Goal: Information Seeking & Learning: Learn about a topic

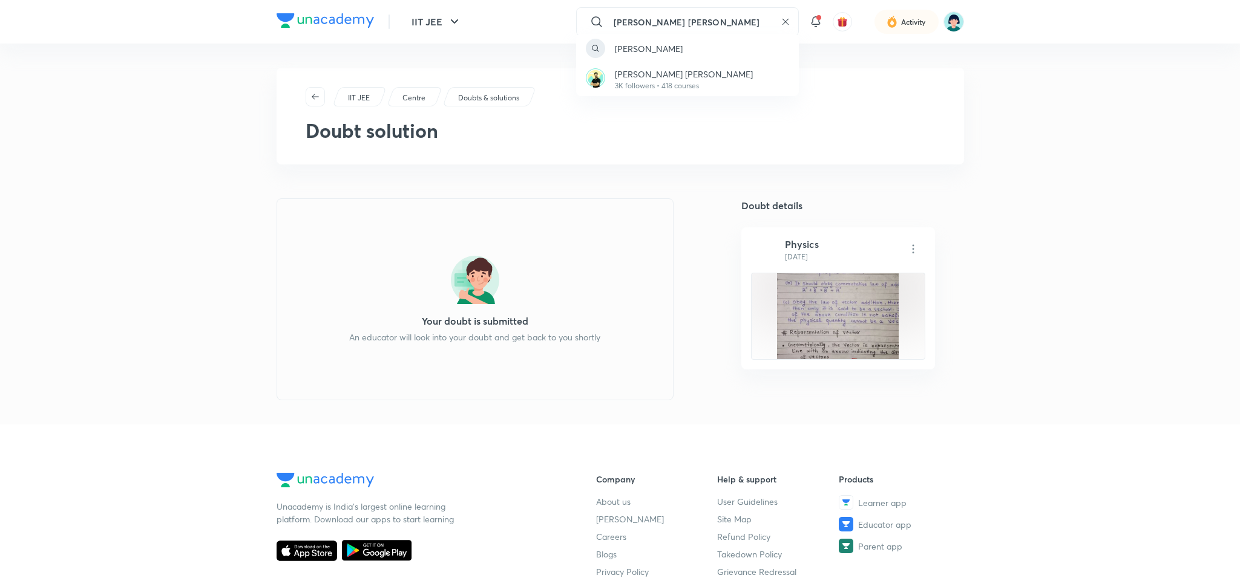
type input "[PERSON_NAME] [PERSON_NAME]"
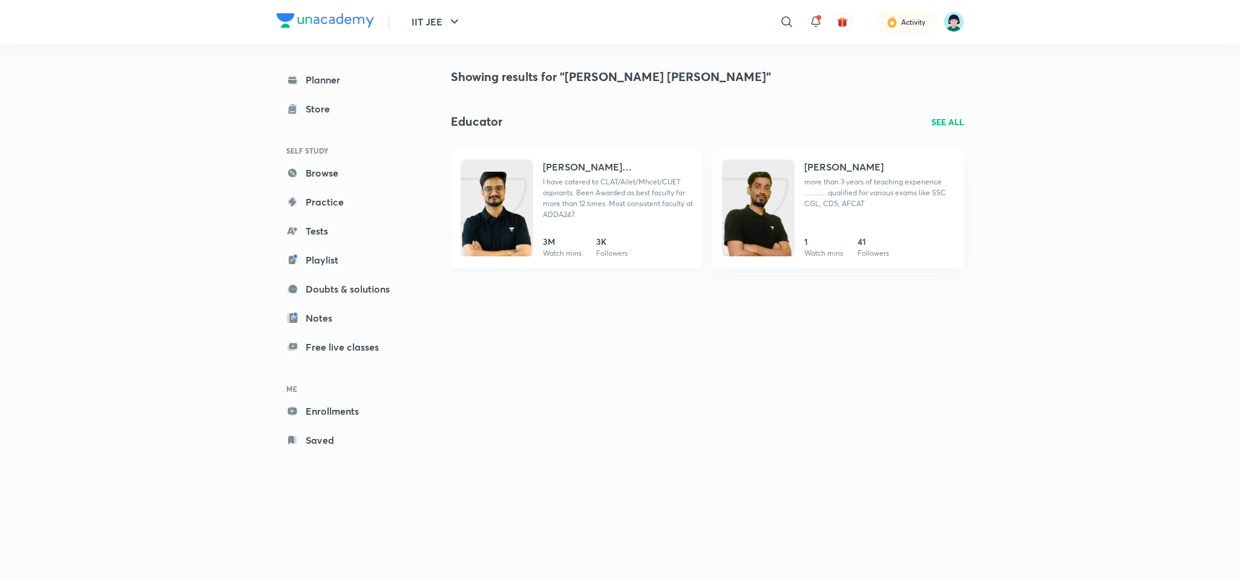
click at [597, 178] on p "I have catered to CLAT/Ailet/Mhcet/CUET aspirants. Been Awarded as best faculty…" at bounding box center [618, 199] width 150 height 44
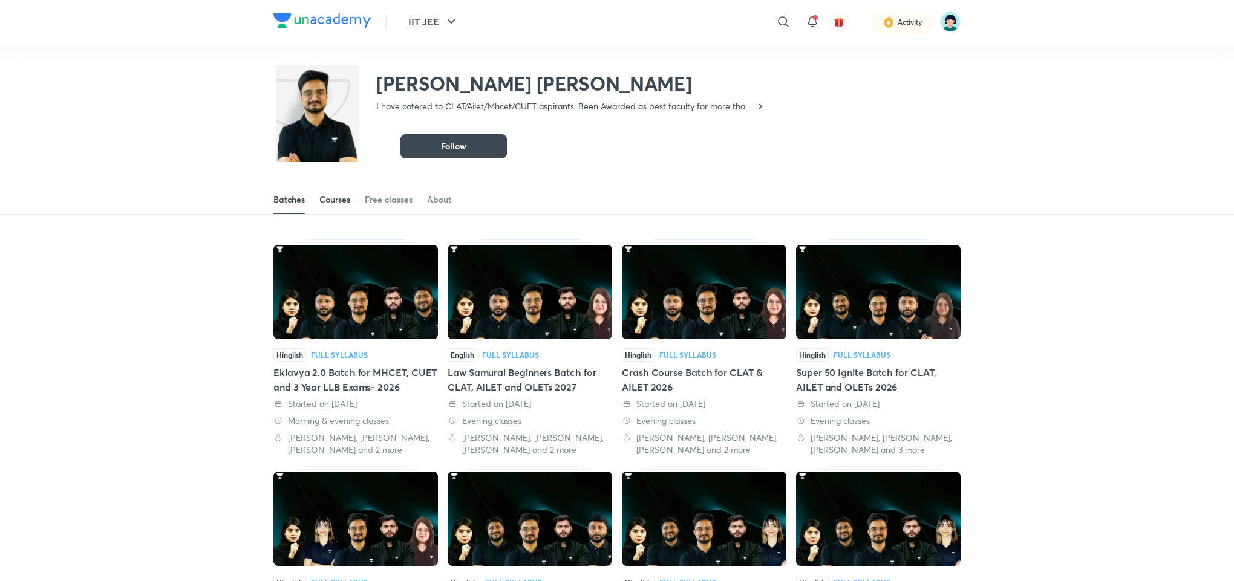
click at [339, 200] on div "Courses" at bounding box center [334, 200] width 31 height 12
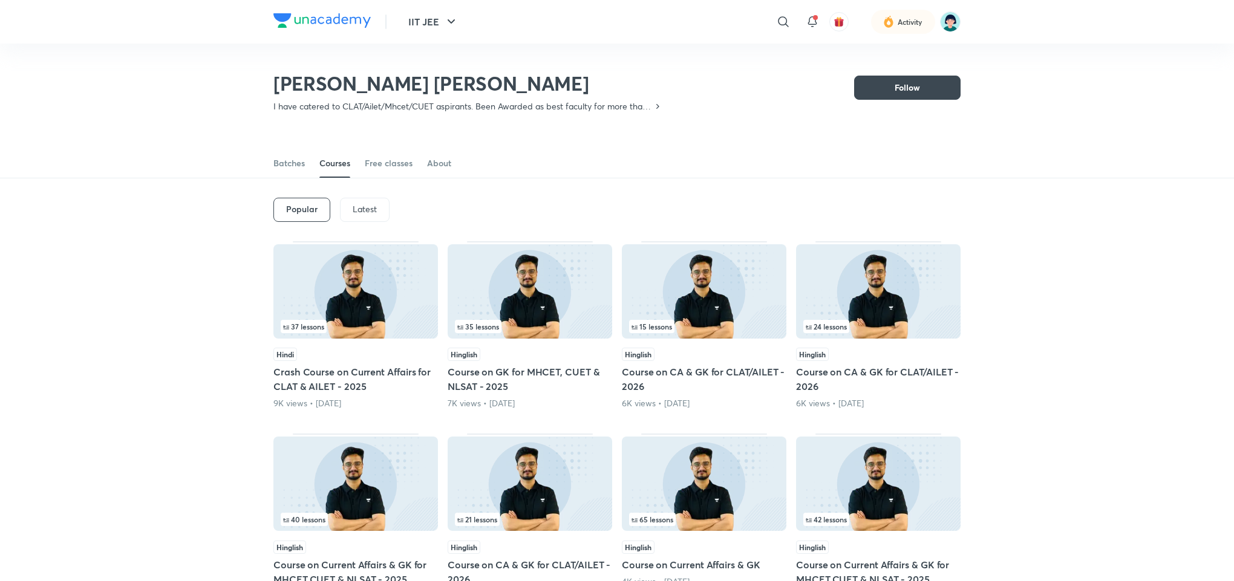
scroll to position [53, 0]
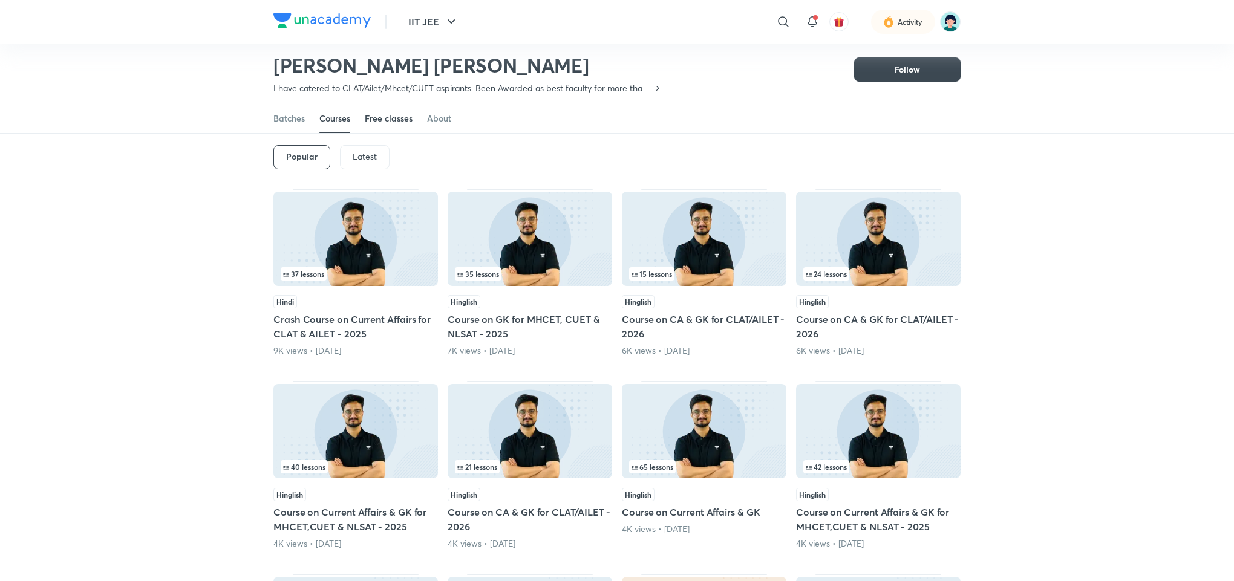
click at [369, 123] on div "Free classes" at bounding box center [389, 119] width 48 height 12
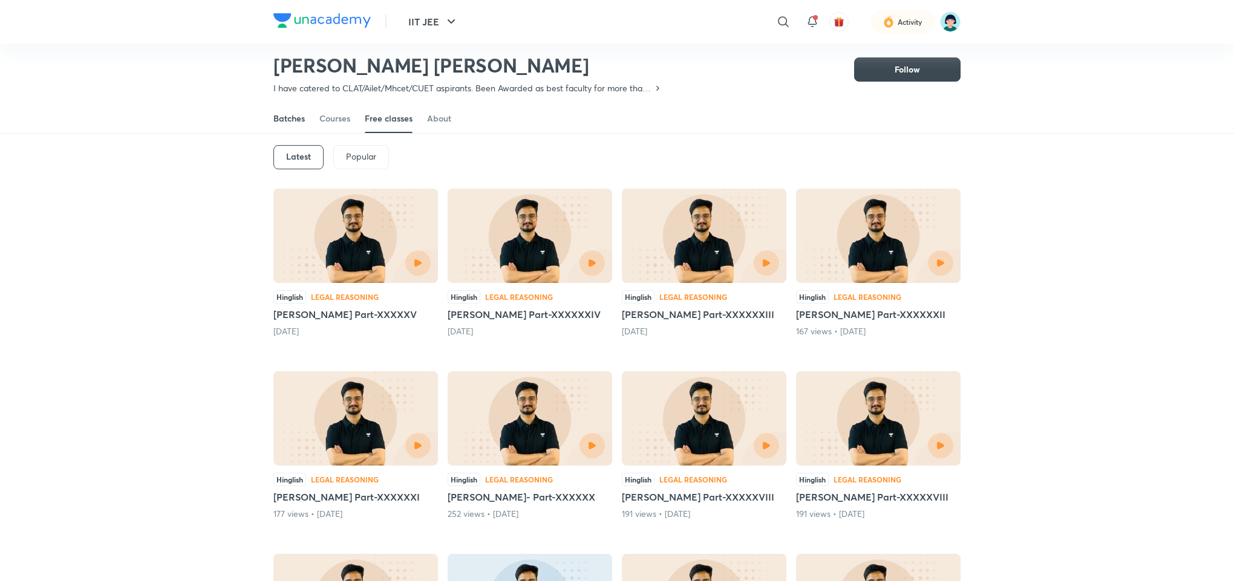
click at [299, 111] on link "Batches" at bounding box center [288, 118] width 31 height 29
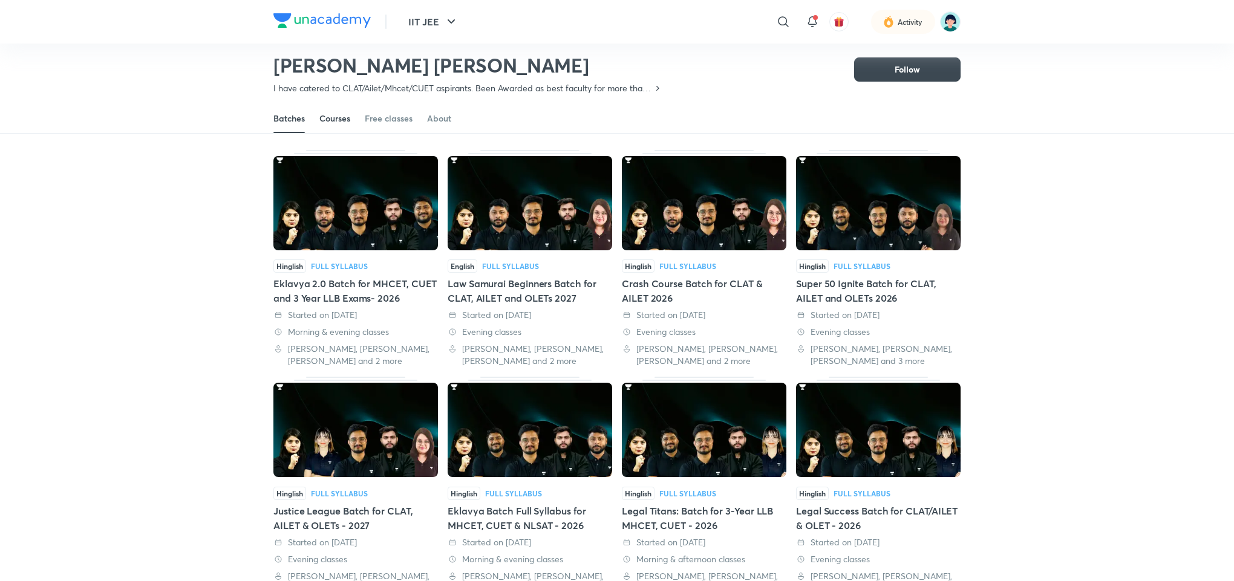
click at [338, 122] on div "Courses" at bounding box center [334, 119] width 31 height 12
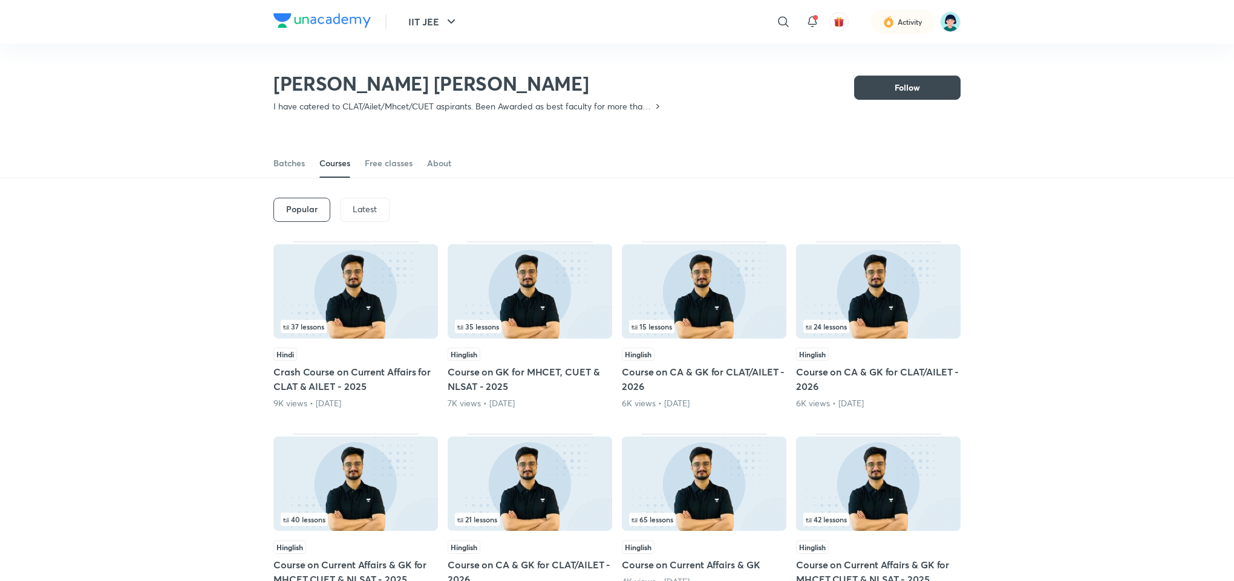
scroll to position [53, 0]
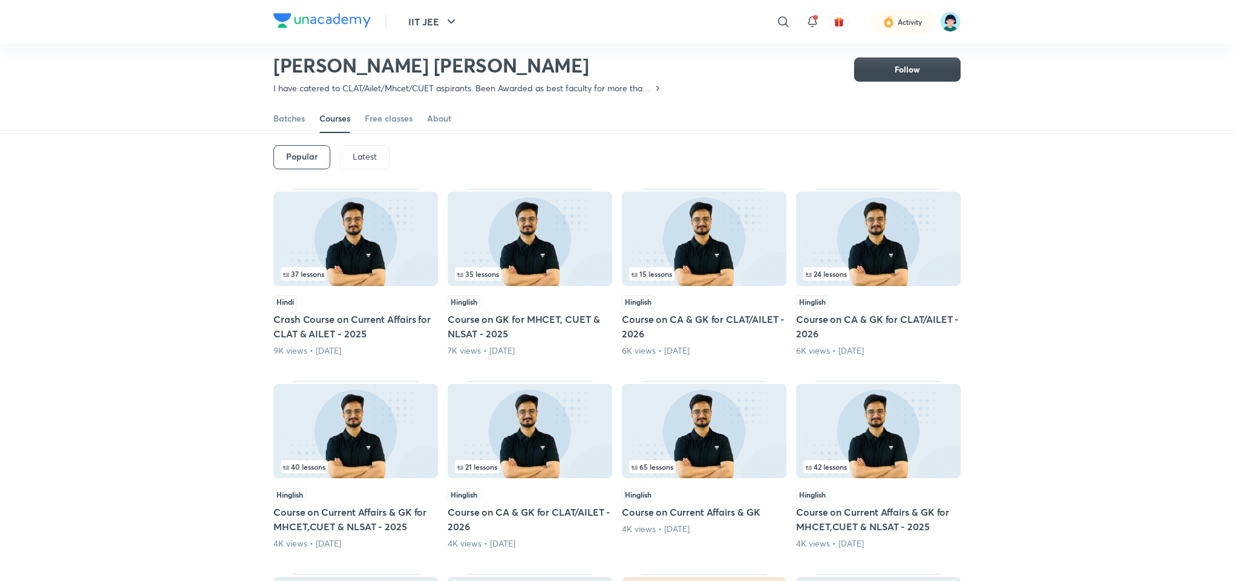
click at [368, 164] on div "Latest" at bounding box center [365, 157] width 50 height 24
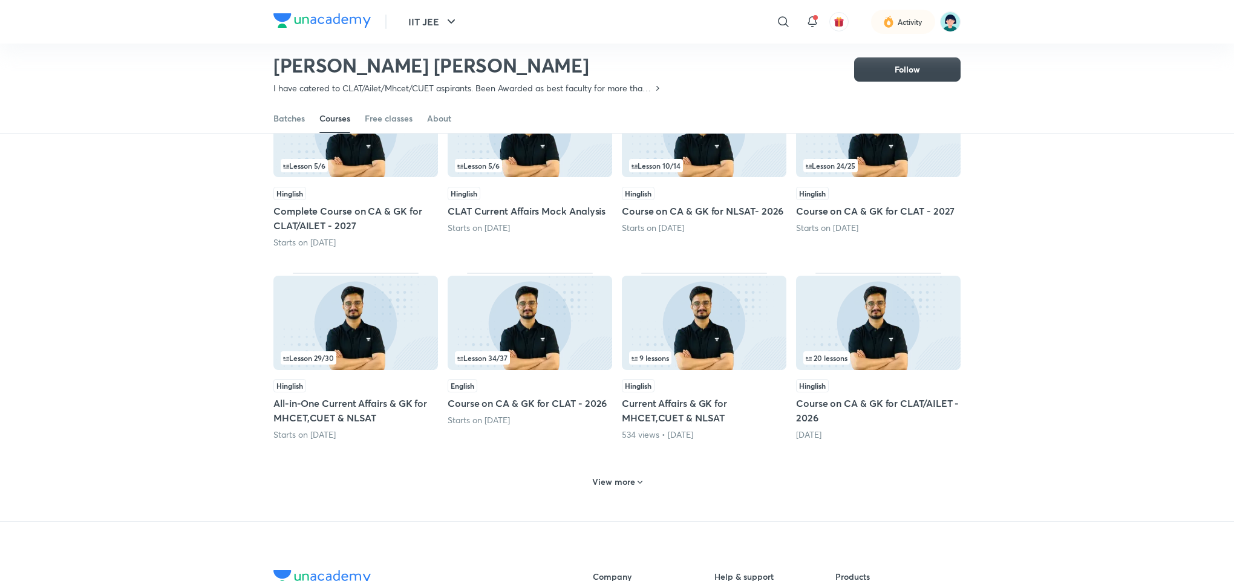
scroll to position [372, 0]
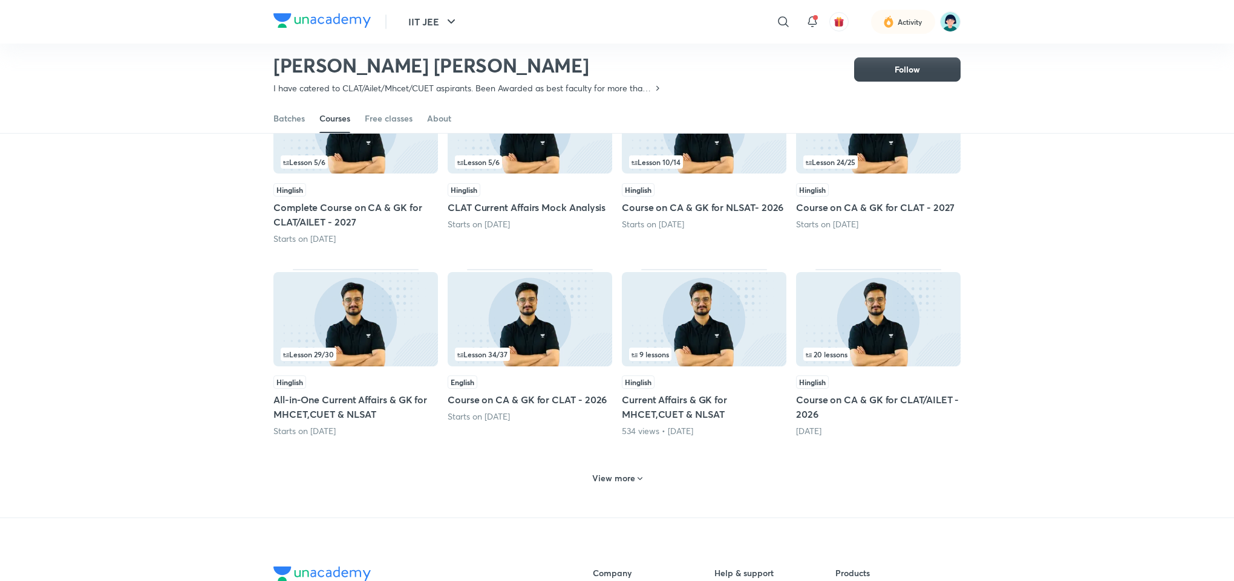
click at [612, 488] on div "View more" at bounding box center [617, 478] width 60 height 19
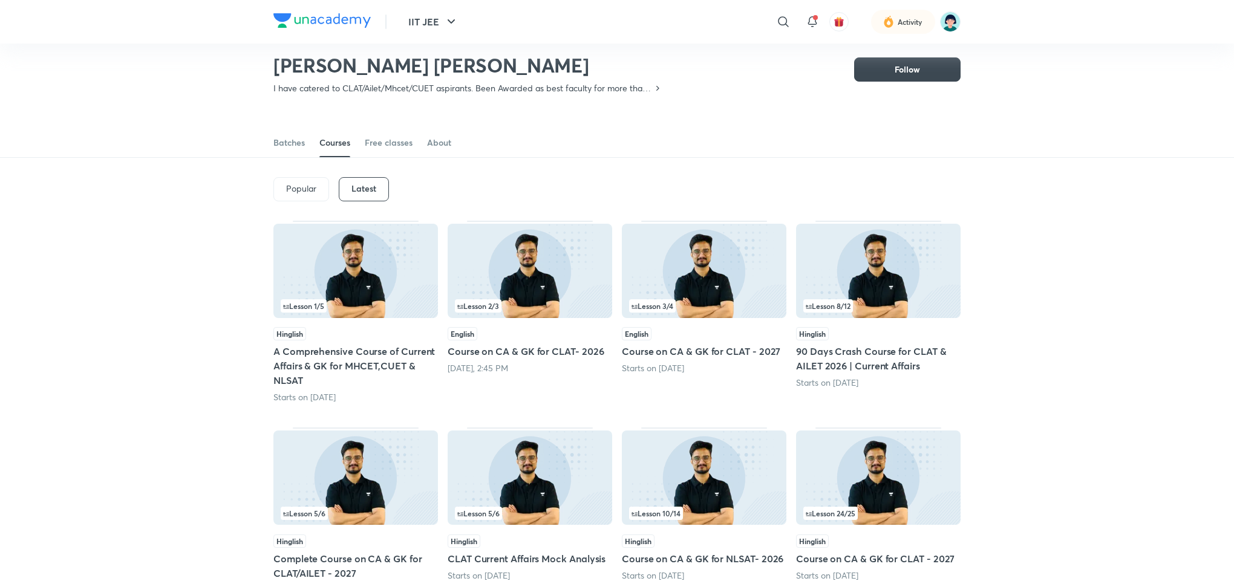
scroll to position [0, 0]
